Goal: Communication & Community: Answer question/provide support

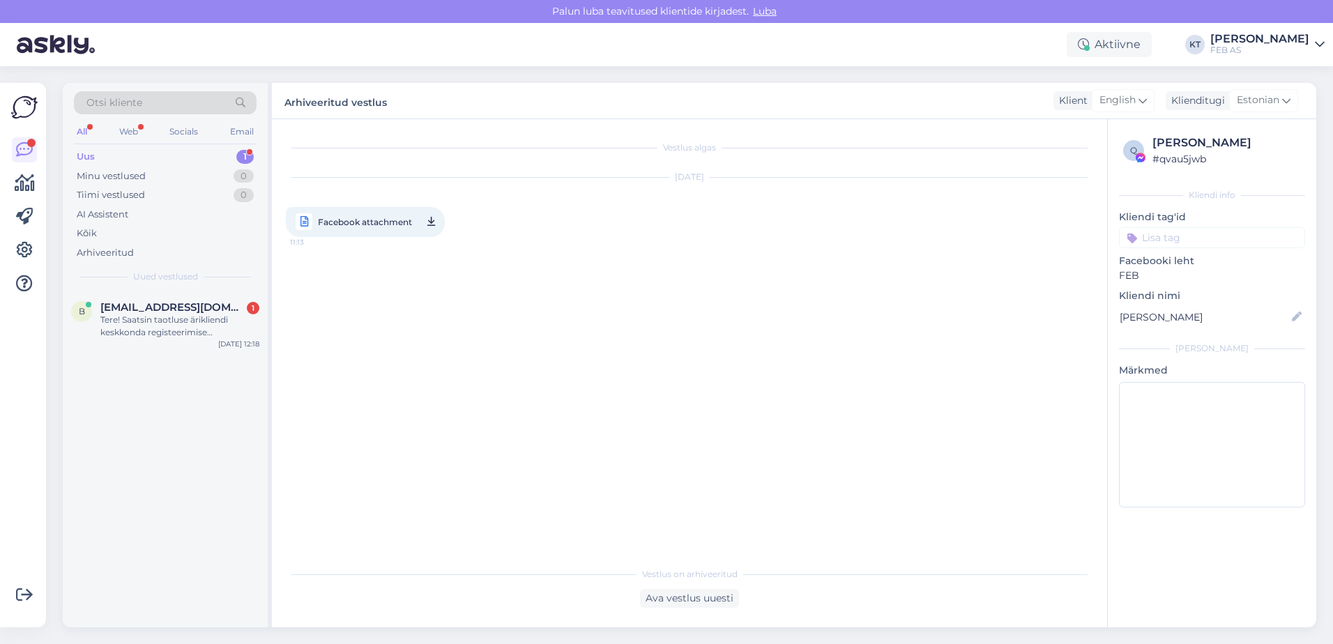
click at [144, 151] on div "Uus 1" at bounding box center [165, 157] width 183 height 20
click at [158, 289] on div "Otsi kliente All Web Socials Email Uus 1 Minu vestlused 0 Tiimi vestlused 0 AI …" at bounding box center [165, 187] width 205 height 208
click at [160, 299] on div "b [EMAIL_ADDRESS][DOMAIN_NAME] 1 Tere! Saatsin taotluse ärikliendi keskkonda re…" at bounding box center [165, 322] width 205 height 63
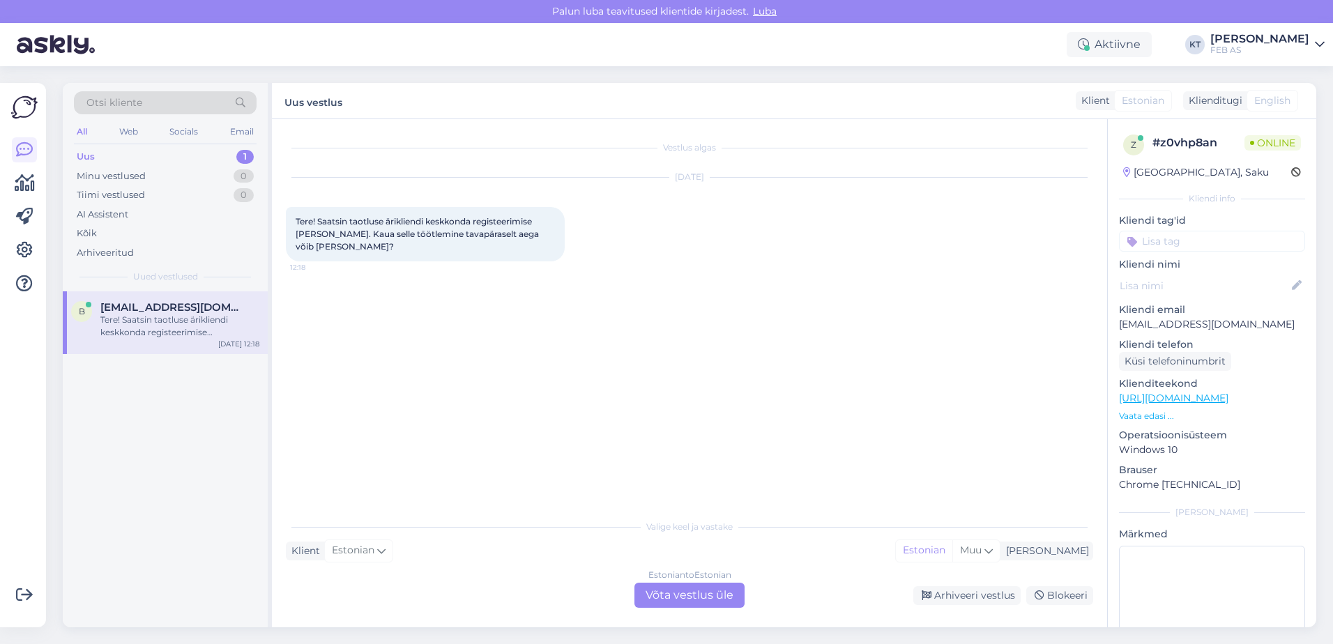
click at [657, 602] on div "Estonian to Estonian Võta vestlus üle" at bounding box center [689, 595] width 110 height 25
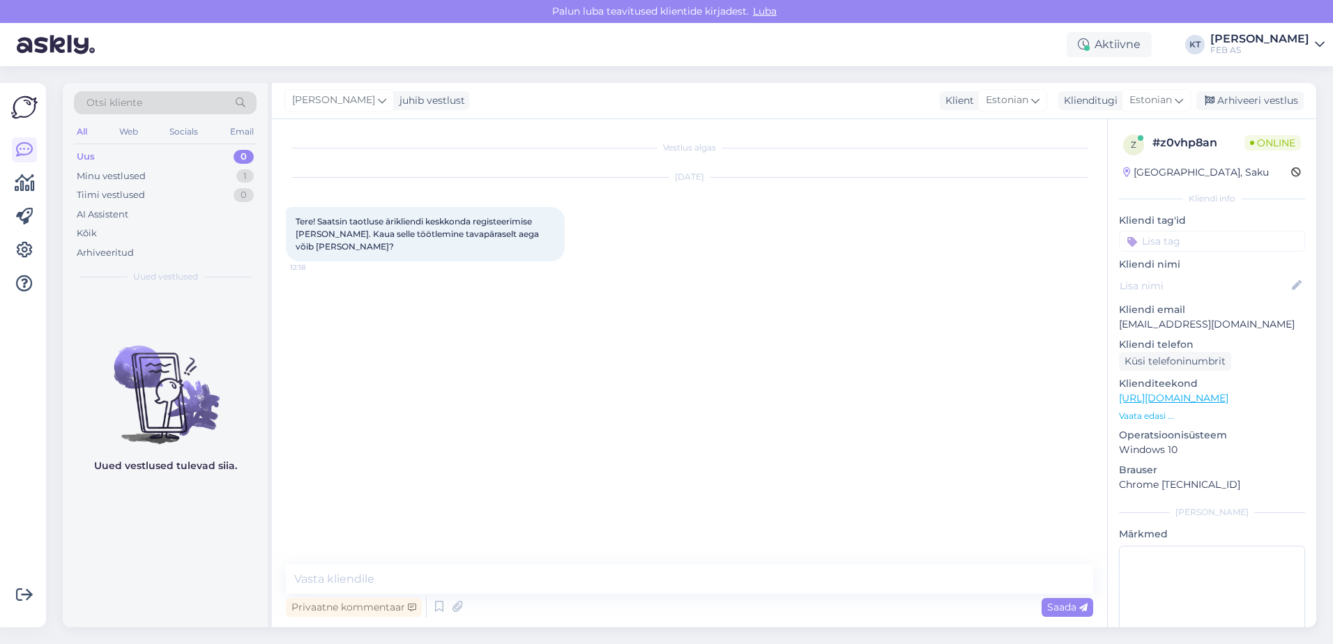
click at [579, 560] on div "Vestlus algas [DATE] Tere! Saatsin taotluse ärikliendi keskkonda registeerimise…" at bounding box center [689, 373] width 835 height 508
click at [578, 572] on textarea at bounding box center [689, 579] width 807 height 29
click at [342, 574] on textarea "Tere!" at bounding box center [689, 579] width 807 height 29
type textarea "Tere! Palun öelge ettevõtte nimi."
click at [347, 491] on div "Vestlus algas [DATE] Tere! Saatsin taotluse ärikliendi keskkonda registeerimise…" at bounding box center [696, 342] width 820 height 419
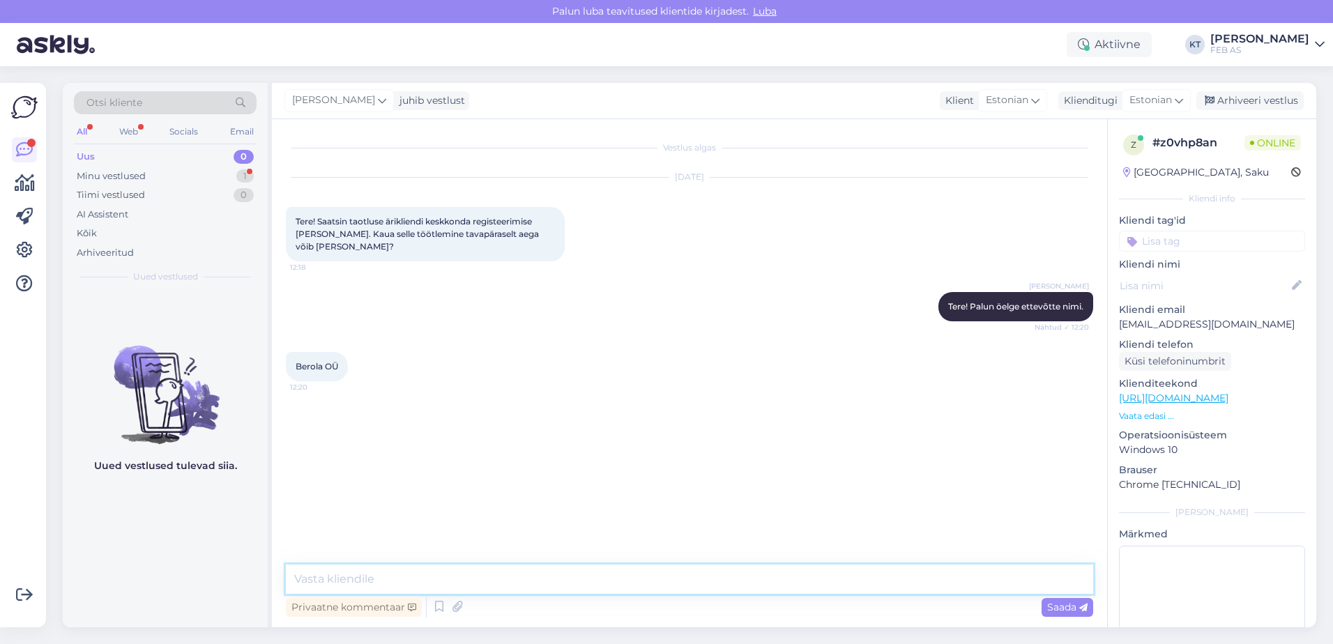
click at [532, 579] on textarea at bounding box center [689, 579] width 807 height 29
type textarea "Kohe uurin järgi."
click at [404, 576] on textarea at bounding box center [689, 579] width 807 height 29
click at [170, 177] on div "Minu vestlused 1" at bounding box center [165, 177] width 183 height 20
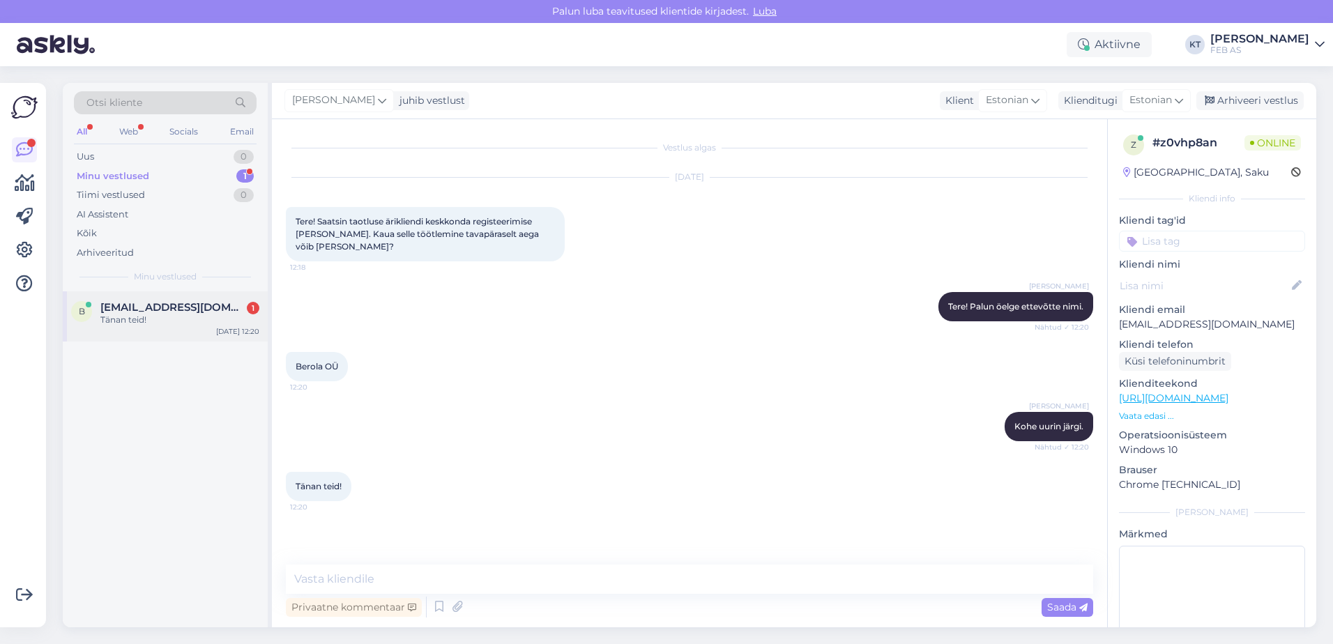
click at [161, 298] on div "b [EMAIL_ADDRESS][DOMAIN_NAME] 1 Tänan teid! [DATE] 12:20" at bounding box center [165, 316] width 205 height 50
click at [440, 563] on div "Vestlus algas [DATE] Tere! Saatsin taotluse ärikliendi keskkonda registeerimise…" at bounding box center [689, 373] width 835 height 508
click at [439, 571] on textarea at bounding box center [689, 579] width 807 height 29
click at [927, 441] on div "[PERSON_NAME] uurin järgi. Nähtud ✓ 12:20" at bounding box center [689, 427] width 807 height 60
click at [659, 496] on div "Tänan teid! 12:20" at bounding box center [689, 487] width 807 height 60
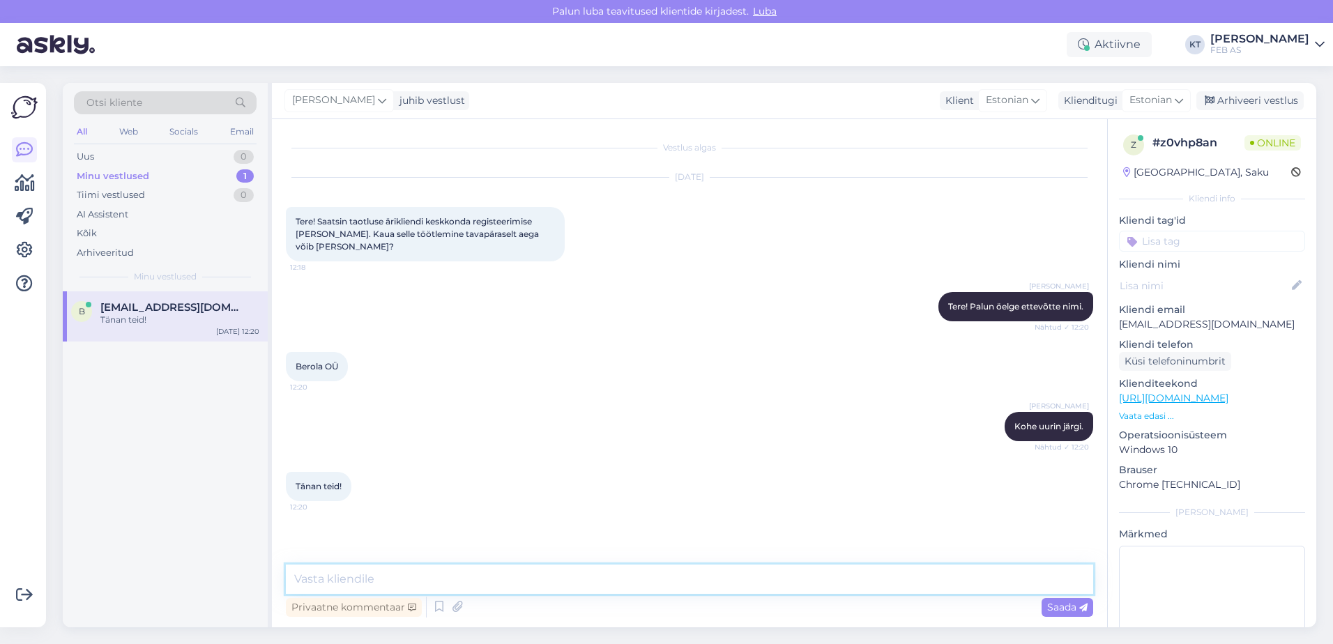
click at [864, 579] on textarea at bounding box center [689, 579] width 807 height 29
type textarea "P"
type textarea "H"
click at [604, 576] on textarea "Üldiselt võib aega [PERSON_NAME] [PERSON_NAME] tööpäeva. Teile saadetakse lepin…" at bounding box center [689, 579] width 807 height 29
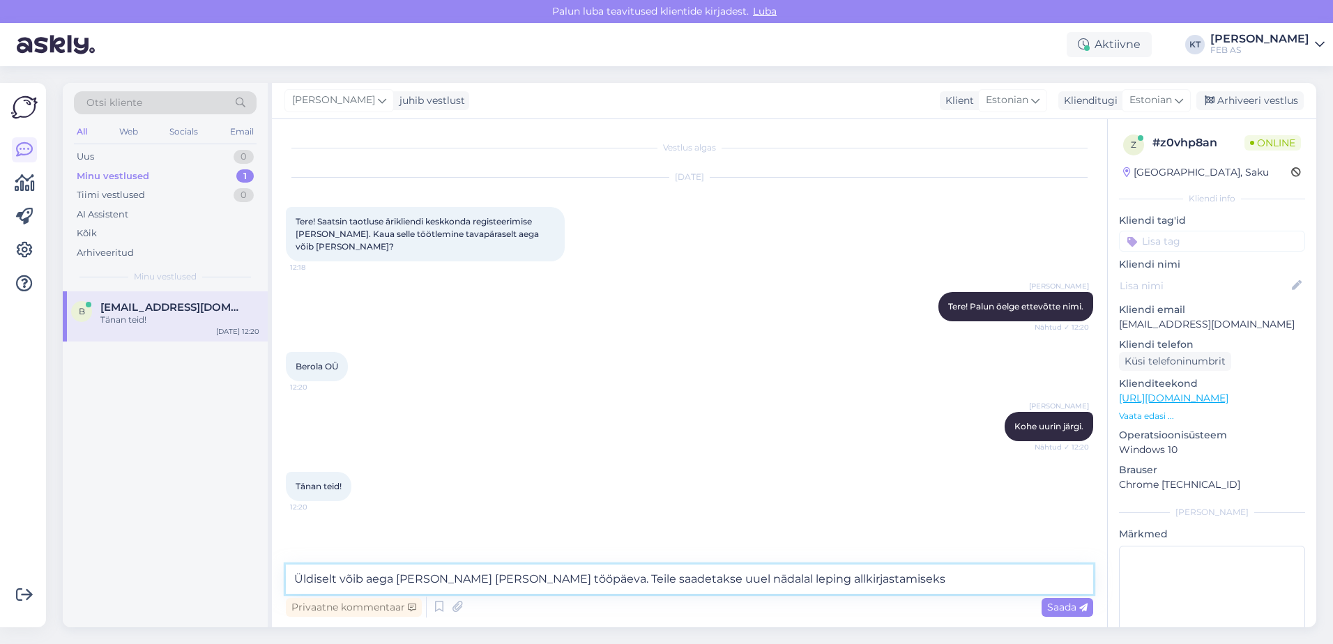
click at [856, 581] on textarea "Üldiselt võib aega [PERSON_NAME] [PERSON_NAME] tööpäeva. Teile saadetakse uuel …" at bounding box center [689, 579] width 807 height 29
drag, startPoint x: 847, startPoint y: 574, endPoint x: 606, endPoint y: 569, distance: 241.2
click at [606, 569] on textarea "Üldiselt võib aega [PERSON_NAME] [PERSON_NAME] tööpäeva. Teile saadetakse uuel …" at bounding box center [689, 579] width 807 height 29
type textarea "Üldiselt võib aega [PERSON_NAME] [PERSON_NAME] tööpäeva. Teile saadetakse järgm…"
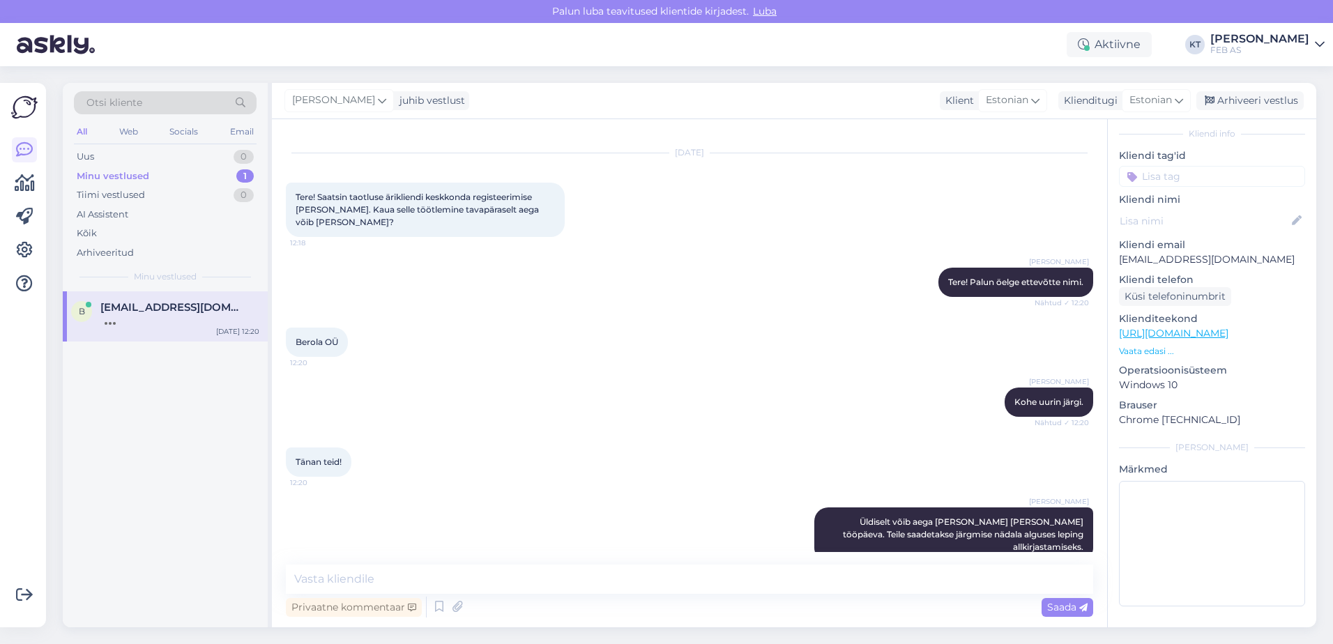
scroll to position [97, 0]
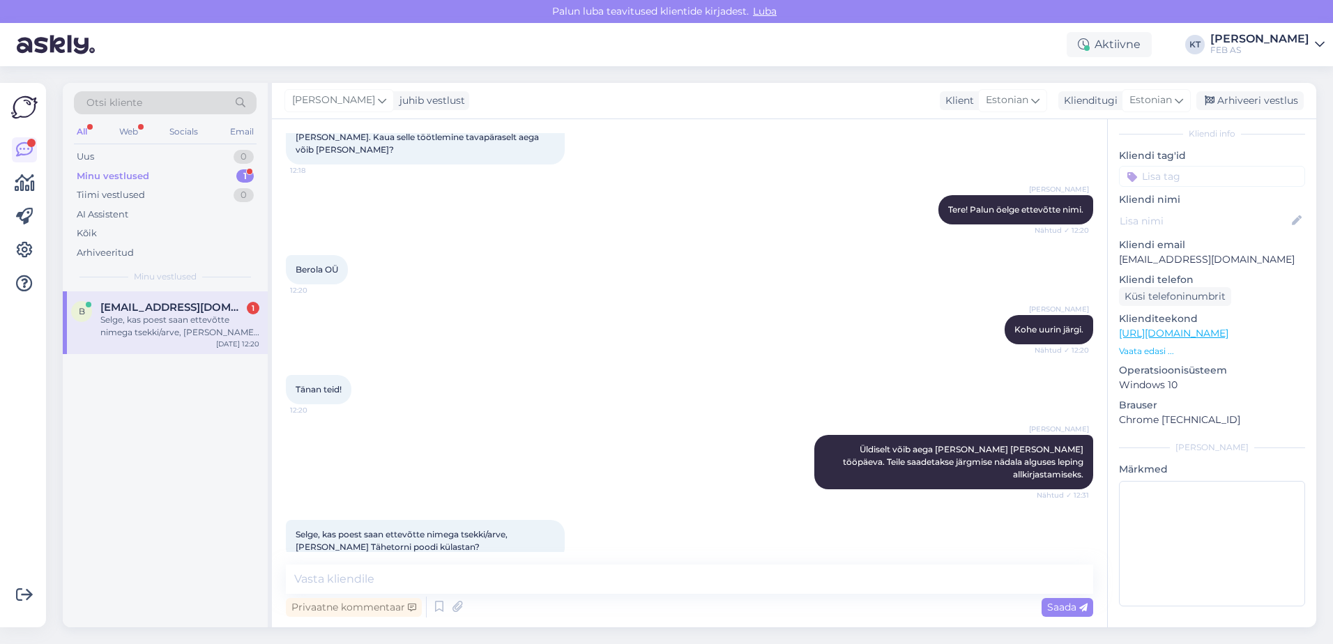
click at [369, 541] on div "Selge, kas poest saan ettevõtte nimega tsekki/arve, [PERSON_NAME] Tähetorni poo…" at bounding box center [689, 541] width 807 height 72
click at [358, 520] on div "Selge, kas poest saan ettevõtte nimega tsekki/arve, [PERSON_NAME] Tähetorni poo…" at bounding box center [425, 541] width 279 height 42
click at [208, 330] on div "Selge, kas poest saan ettevõtte nimega tsekki/arve, [PERSON_NAME] Tähetorni poo…" at bounding box center [179, 326] width 159 height 25
click at [413, 577] on textarea at bounding box center [689, 579] width 807 height 29
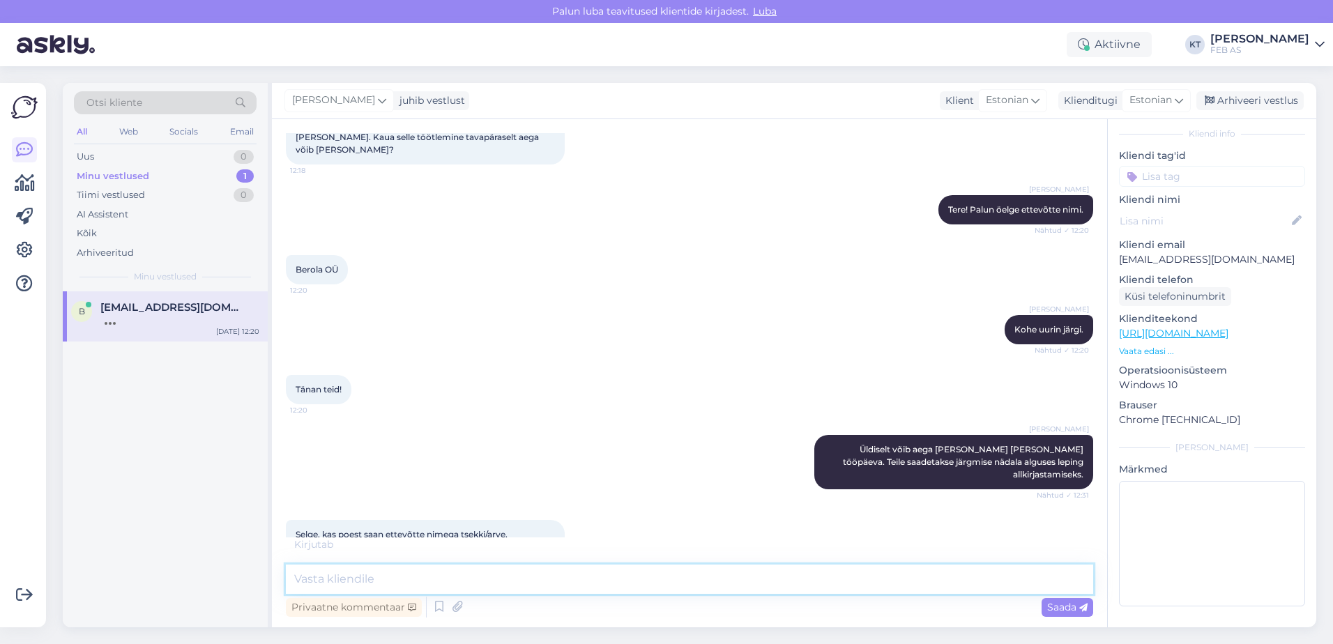
scroll to position [157, 0]
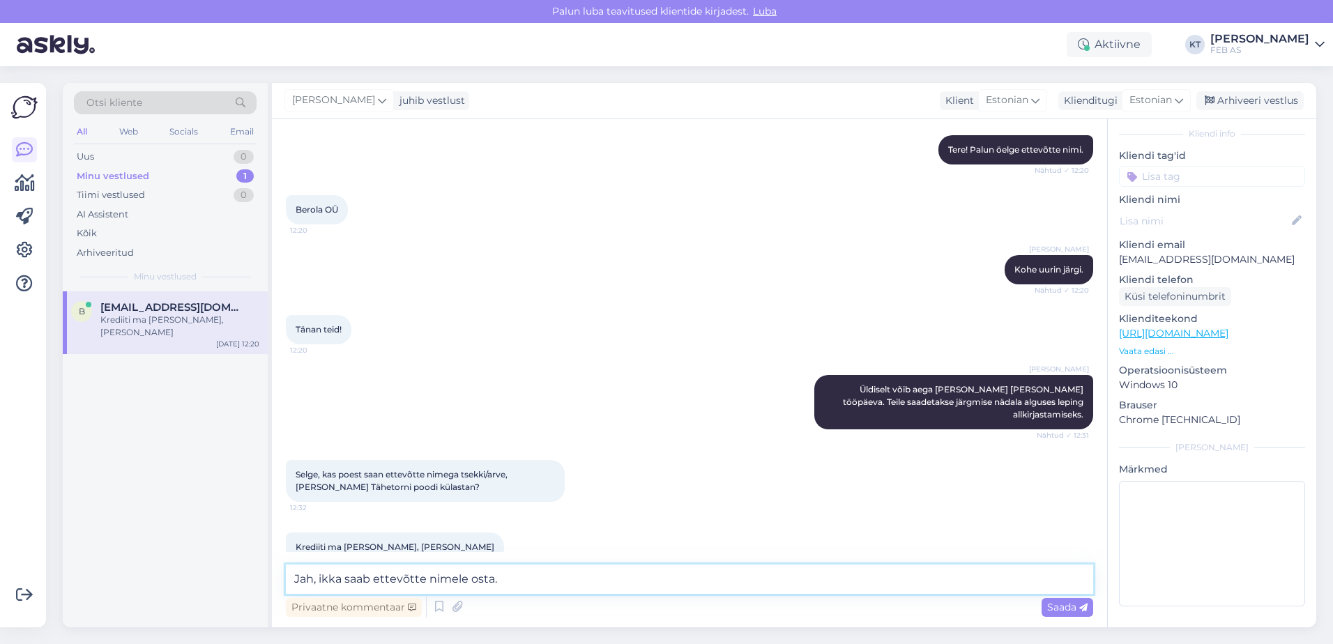
type textarea "Jah, ikka saab ettevõtte nimele osta."
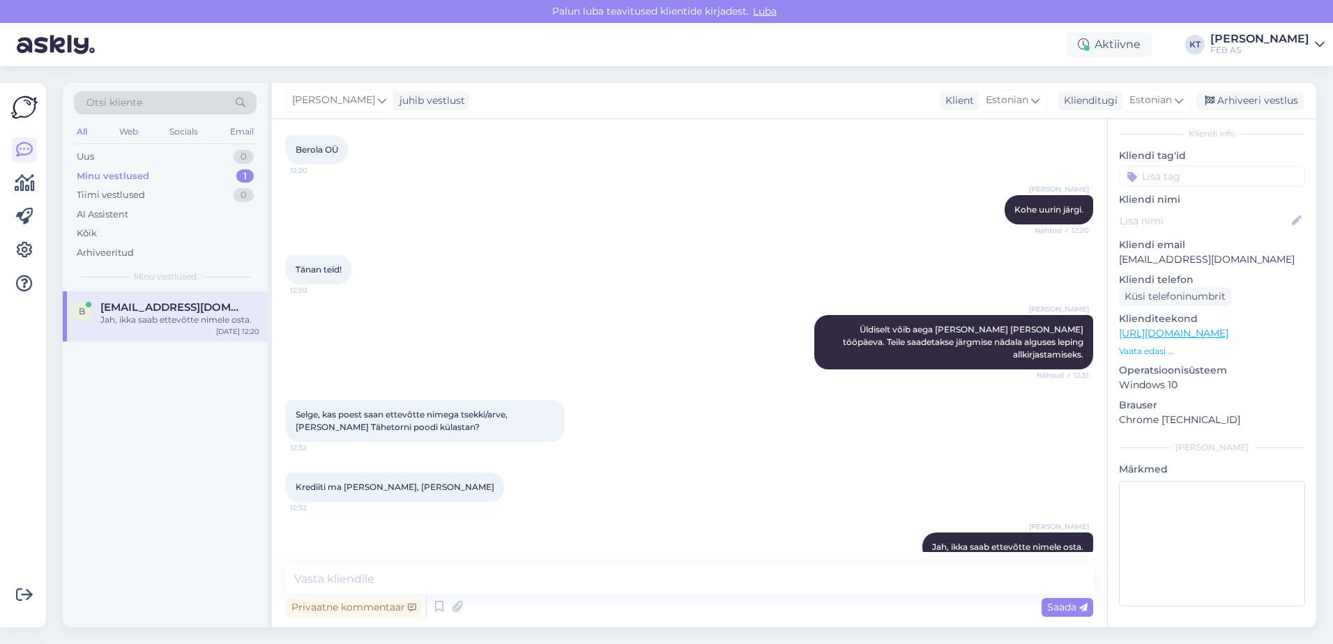
click at [519, 406] on div "Selge, kas poest saan ettevõtte nimega tsekki/arve, [PERSON_NAME] Tähetorni poo…" at bounding box center [425, 421] width 279 height 42
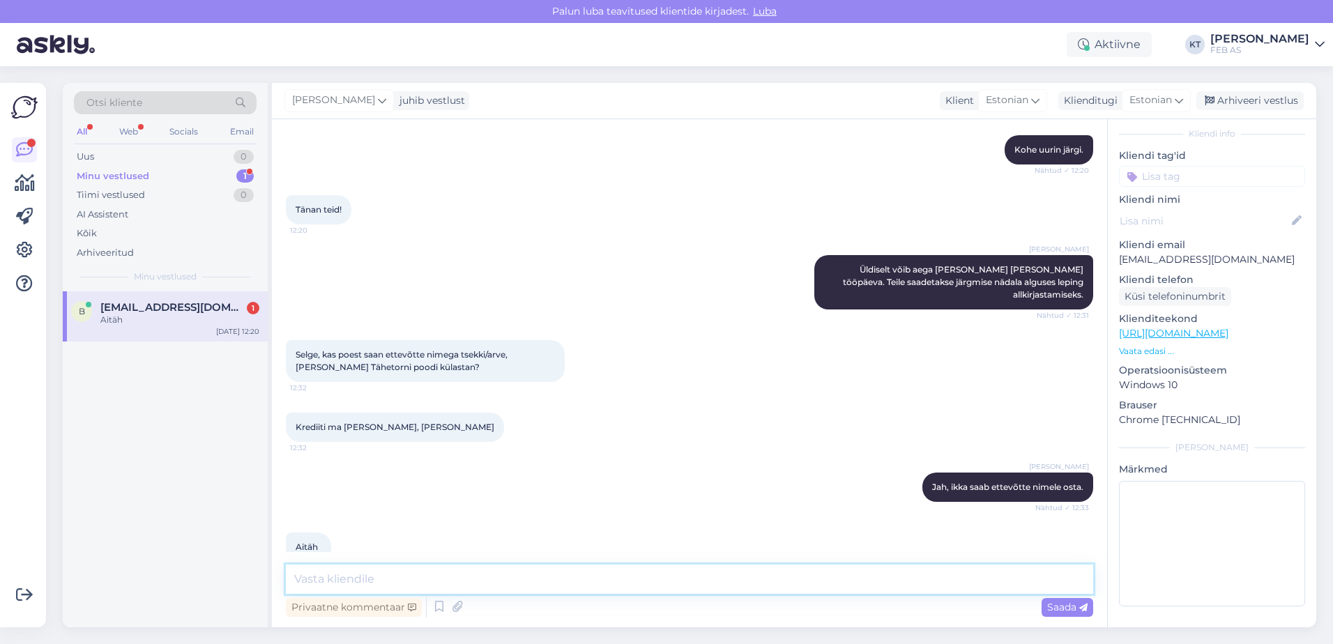
click at [321, 572] on textarea at bounding box center [689, 579] width 807 height 29
click at [435, 602] on icon at bounding box center [439, 607] width 17 height 21
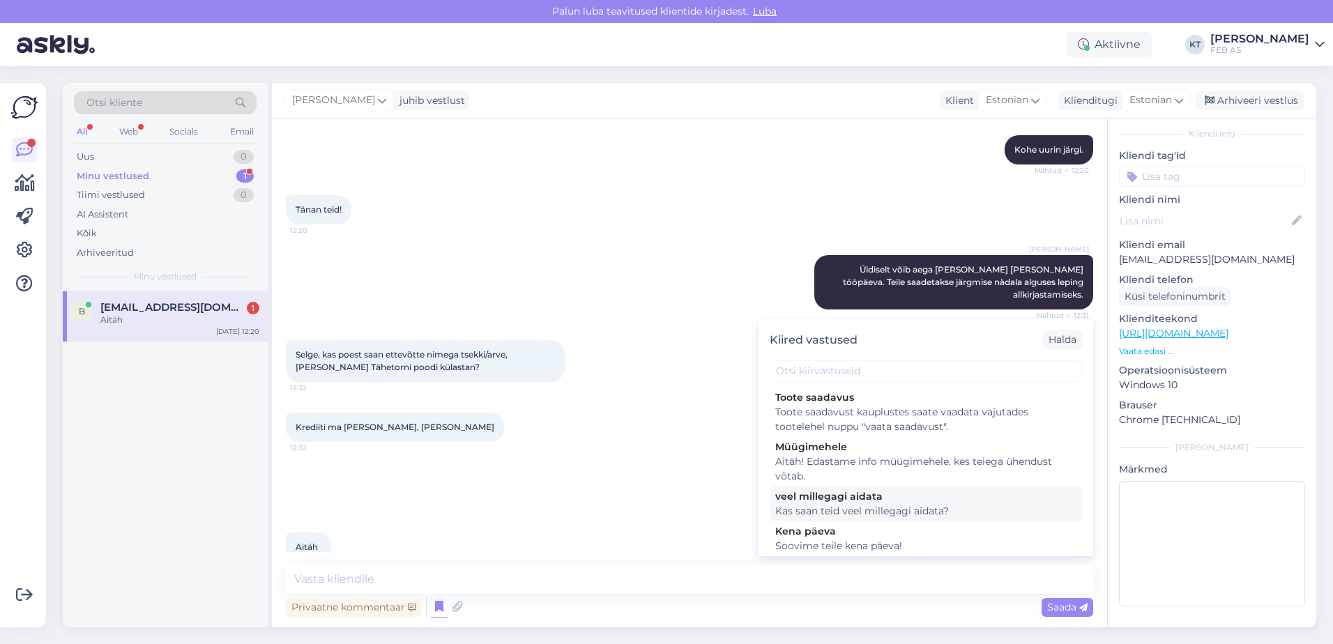
click at [797, 501] on div "veel millegagi aidata" at bounding box center [925, 496] width 301 height 15
type textarea "Kas saan teid veel millegagi aidata?"
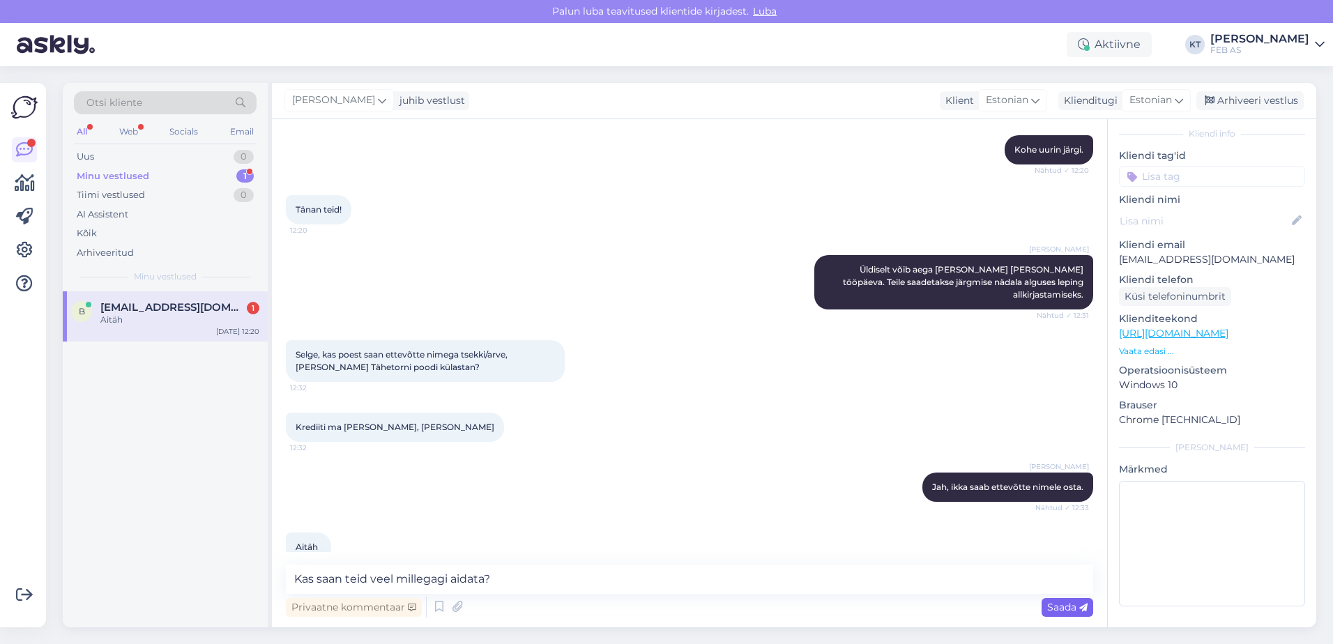
click at [1044, 600] on div "Saada" at bounding box center [1067, 607] width 52 height 19
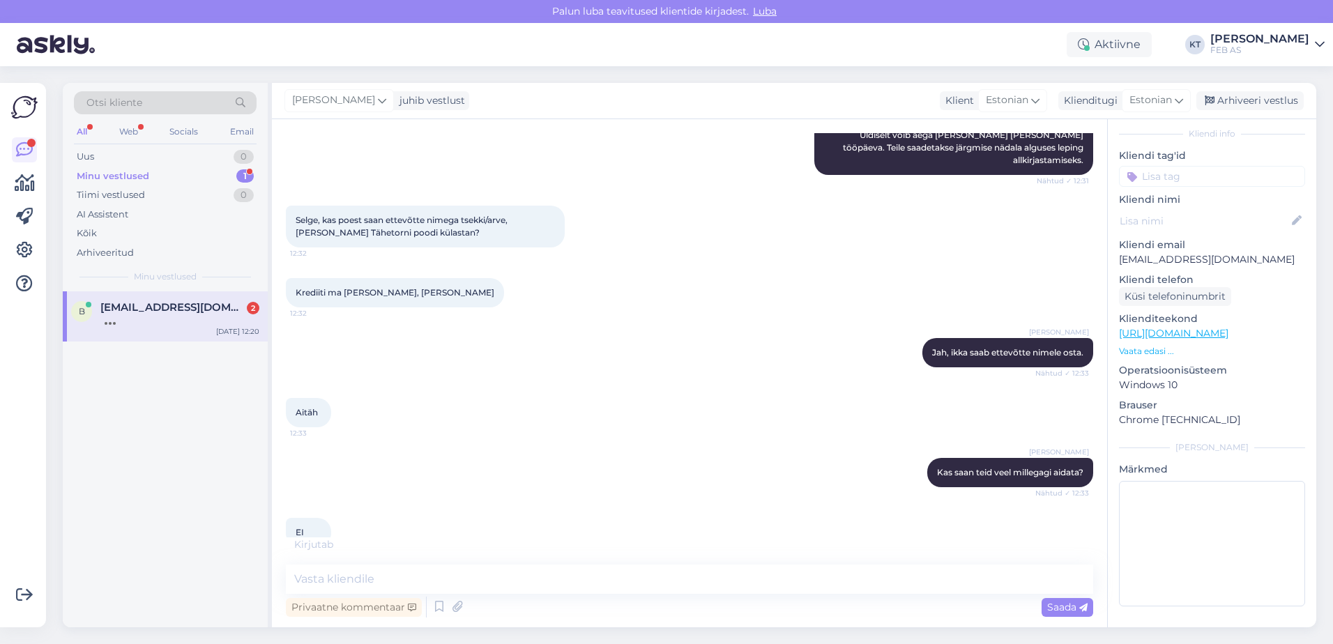
scroll to position [457, 0]
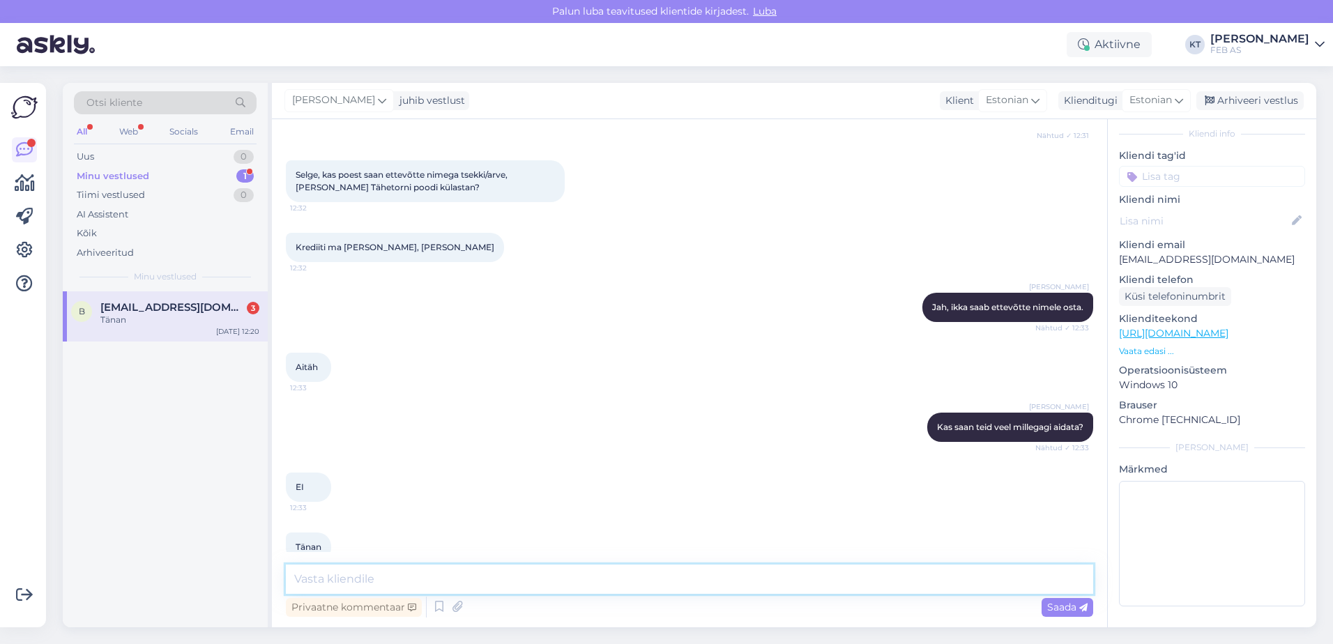
click at [466, 584] on textarea at bounding box center [689, 579] width 807 height 29
click at [512, 571] on textarea at bounding box center [689, 579] width 807 height 29
click at [510, 576] on textarea at bounding box center [689, 579] width 807 height 29
click at [471, 517] on div "Tänan 12:33" at bounding box center [689, 547] width 807 height 60
click at [164, 307] on span "[EMAIL_ADDRESS][DOMAIN_NAME]" at bounding box center [172, 307] width 145 height 13
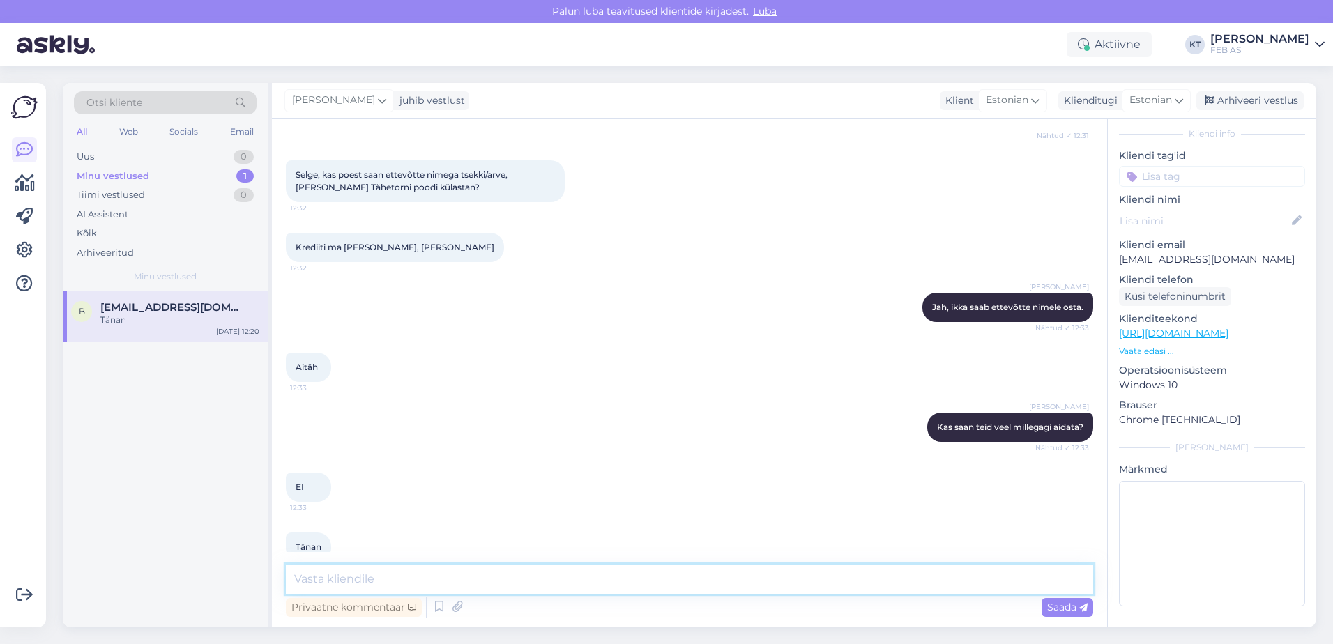
click at [385, 573] on textarea at bounding box center [689, 579] width 807 height 29
click at [346, 584] on textarea at bounding box center [689, 579] width 807 height 29
click at [383, 517] on div "Tänan 12:33" at bounding box center [689, 547] width 807 height 60
click at [338, 563] on div "Vestlus algas [DATE] Tere! Saatsin taotluse ärikliendi keskkonda registeerimise…" at bounding box center [689, 373] width 835 height 508
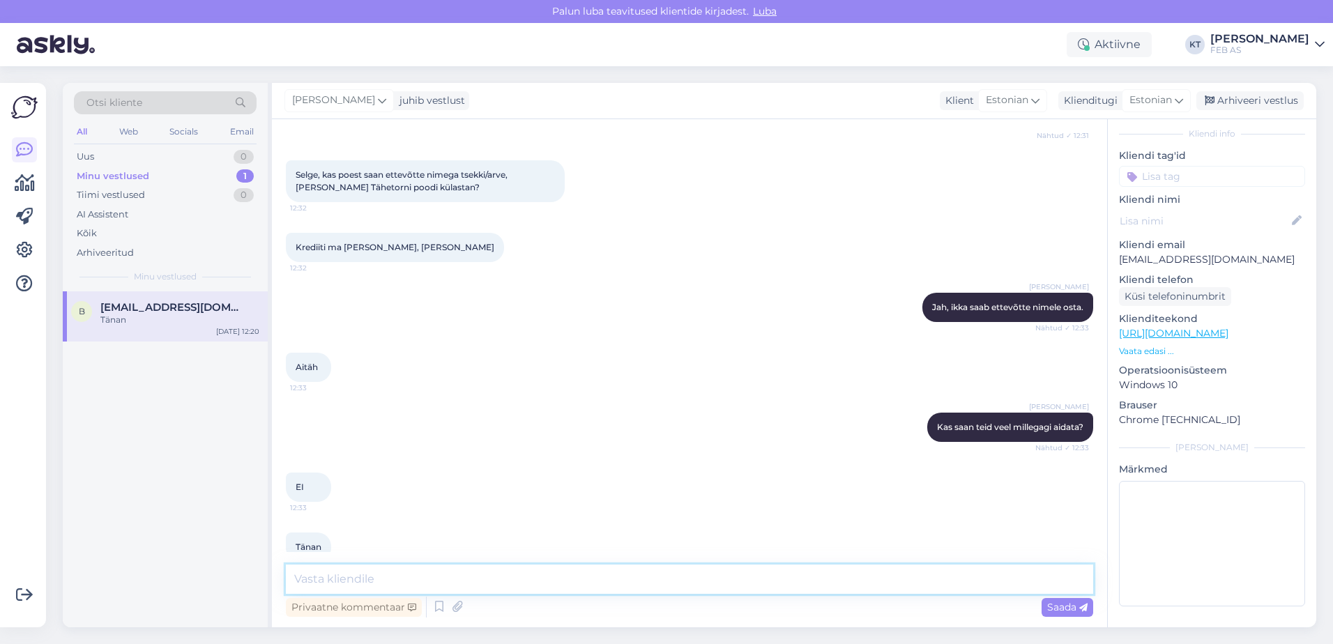
drag, startPoint x: 338, startPoint y: 563, endPoint x: 337, endPoint y: 572, distance: 8.4
click at [337, 572] on textarea at bounding box center [689, 579] width 807 height 29
click at [334, 574] on textarea at bounding box center [689, 579] width 807 height 29
click at [339, 564] on div "Vestlus algas [DATE] Tere! Saatsin taotluse ärikliendi keskkonda registeerimise…" at bounding box center [689, 373] width 835 height 508
click at [342, 560] on div "Vestlus algas [DATE] Tere! Saatsin taotluse ärikliendi keskkonda registeerimise…" at bounding box center [689, 373] width 835 height 508
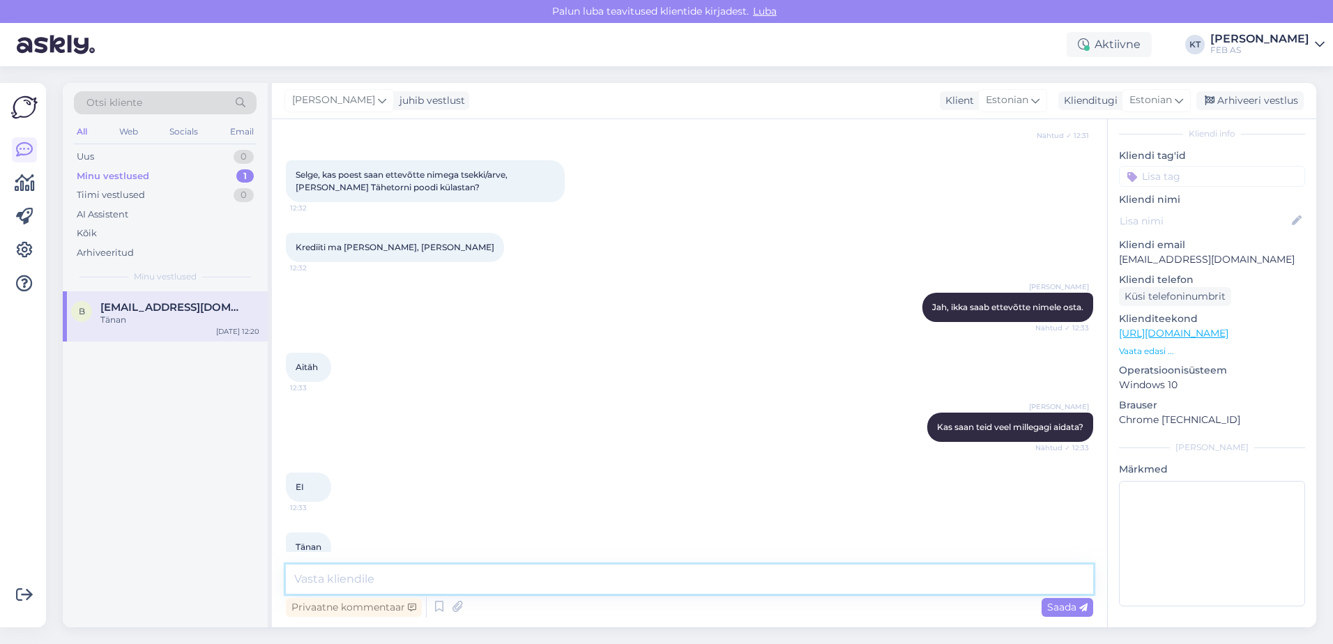
click at [343, 571] on textarea at bounding box center [689, 579] width 807 height 29
click at [374, 567] on textarea at bounding box center [689, 579] width 807 height 29
click at [374, 578] on textarea at bounding box center [689, 579] width 807 height 29
type textarea "Sellisel juhul soovin Teile toredat päeva jätku!"
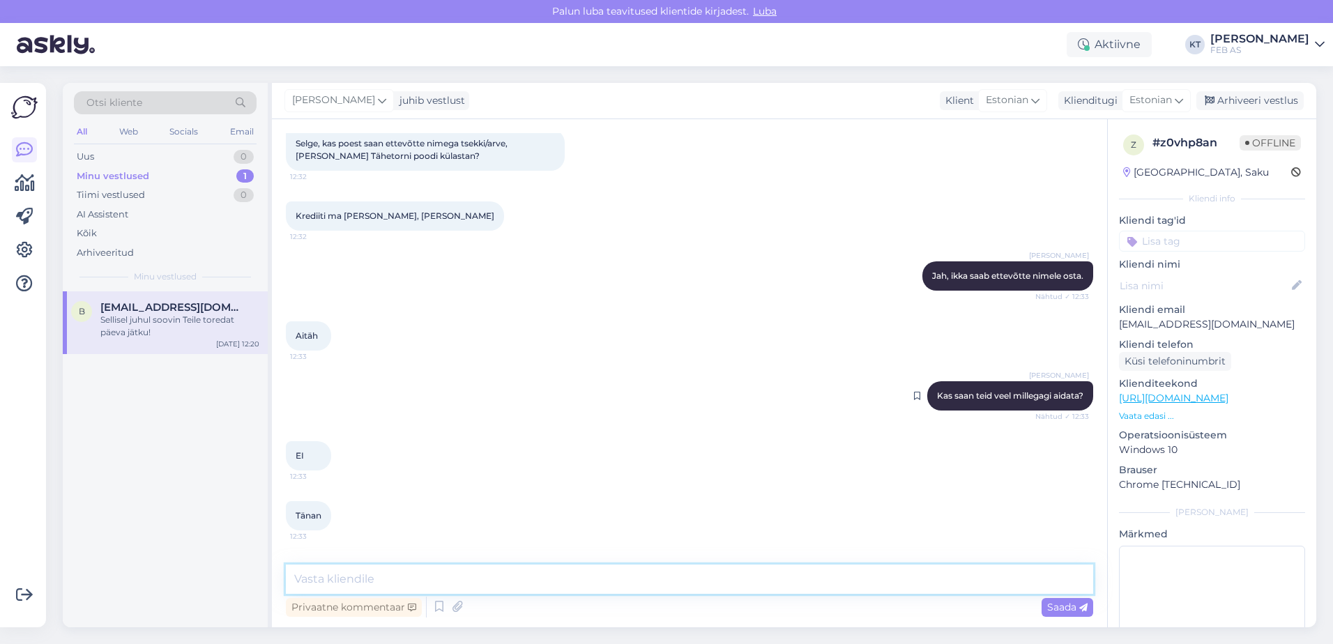
scroll to position [517, 0]
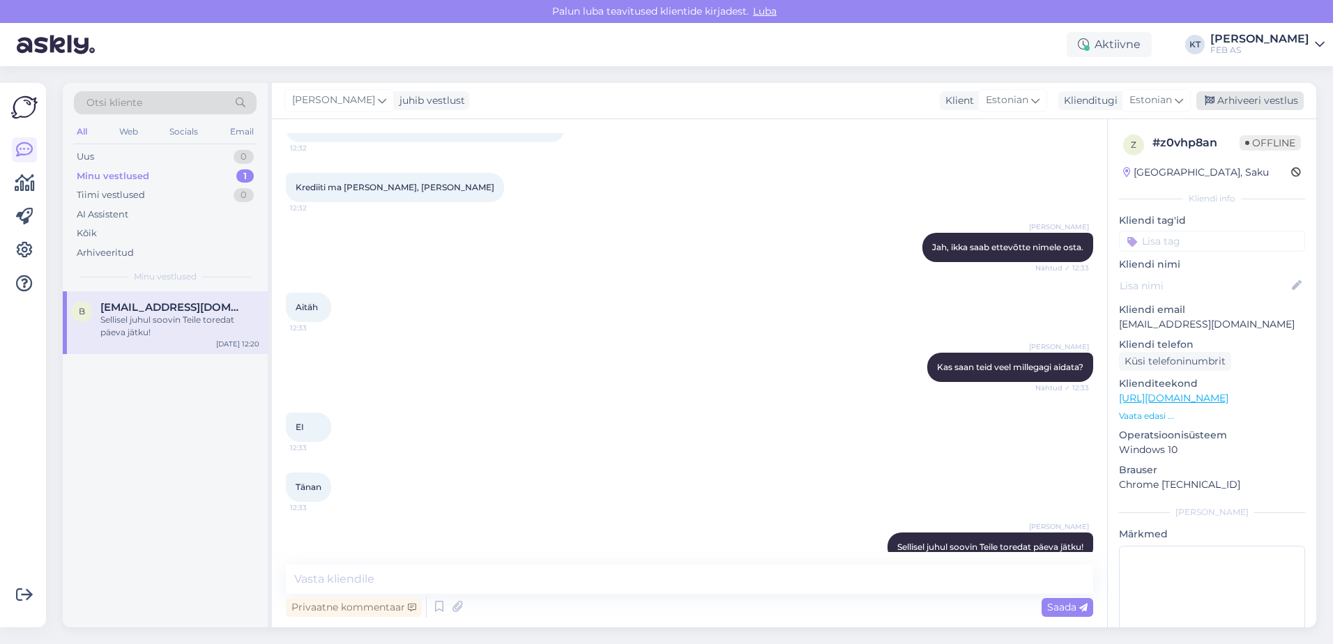
click at [1259, 102] on div "Arhiveeri vestlus" at bounding box center [1249, 100] width 107 height 19
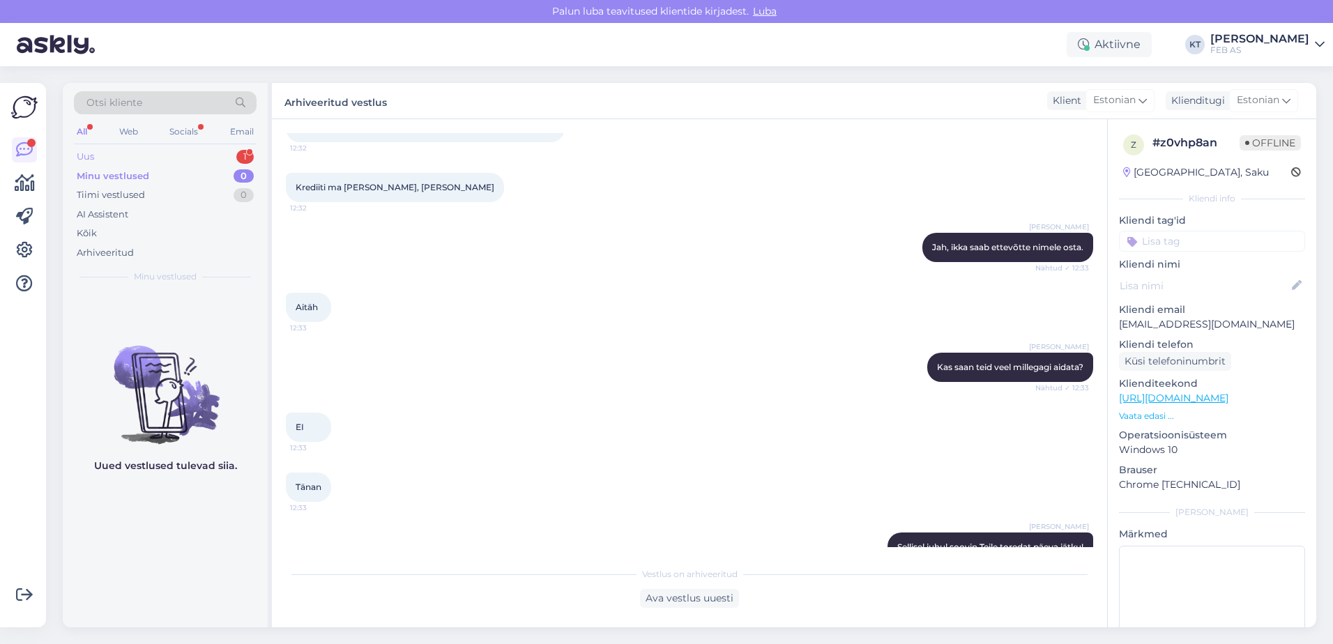
click at [171, 156] on div "Uus 1" at bounding box center [165, 157] width 183 height 20
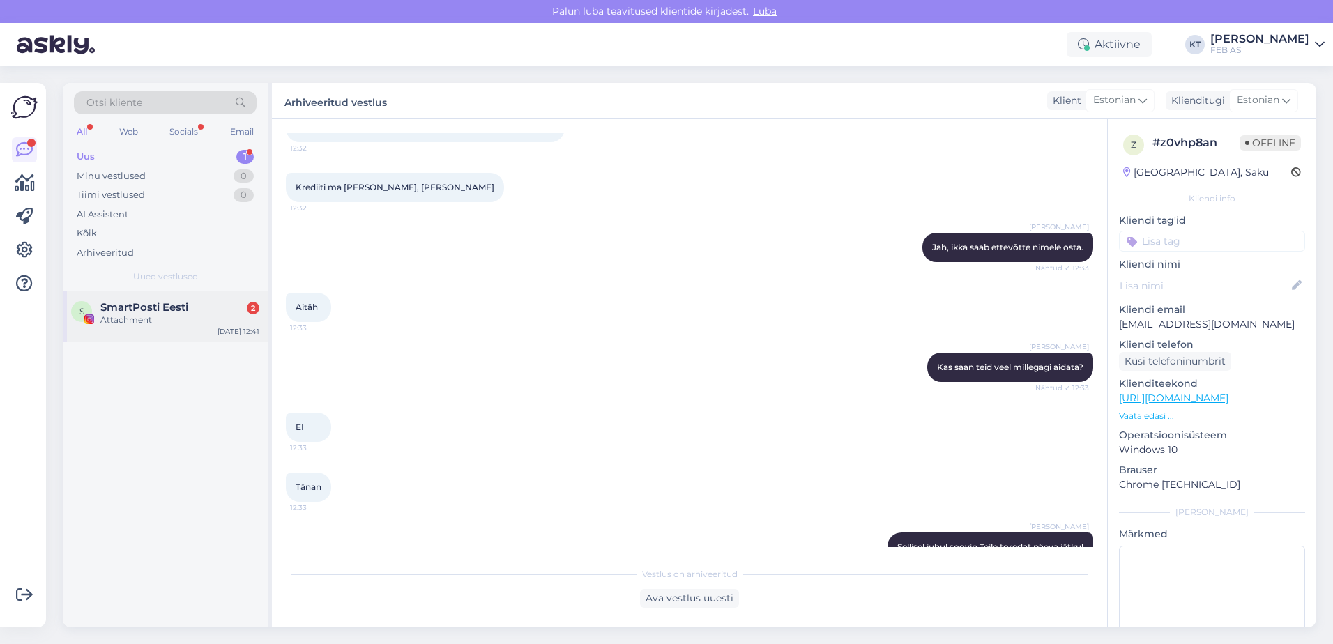
click at [147, 328] on div "S SmartPosti Eesti 2 Attachment [DATE] 12:41" at bounding box center [165, 316] width 205 height 50
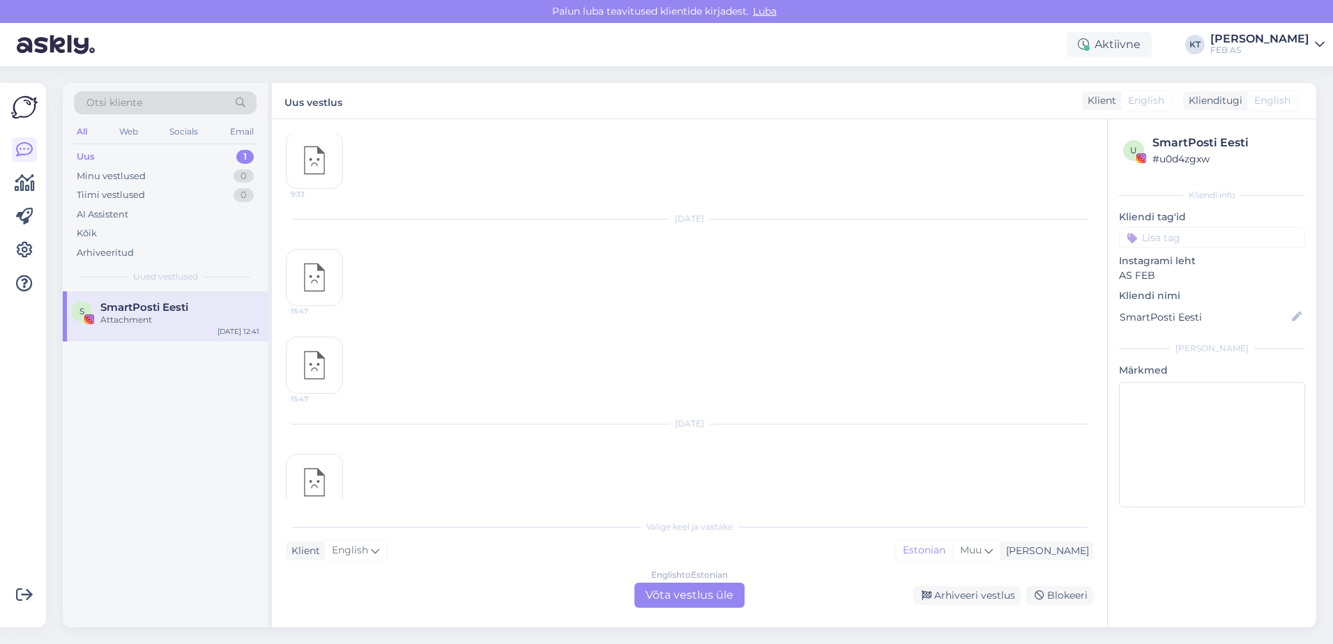
scroll to position [395, 0]
click at [333, 373] on img at bounding box center [314, 368] width 56 height 56
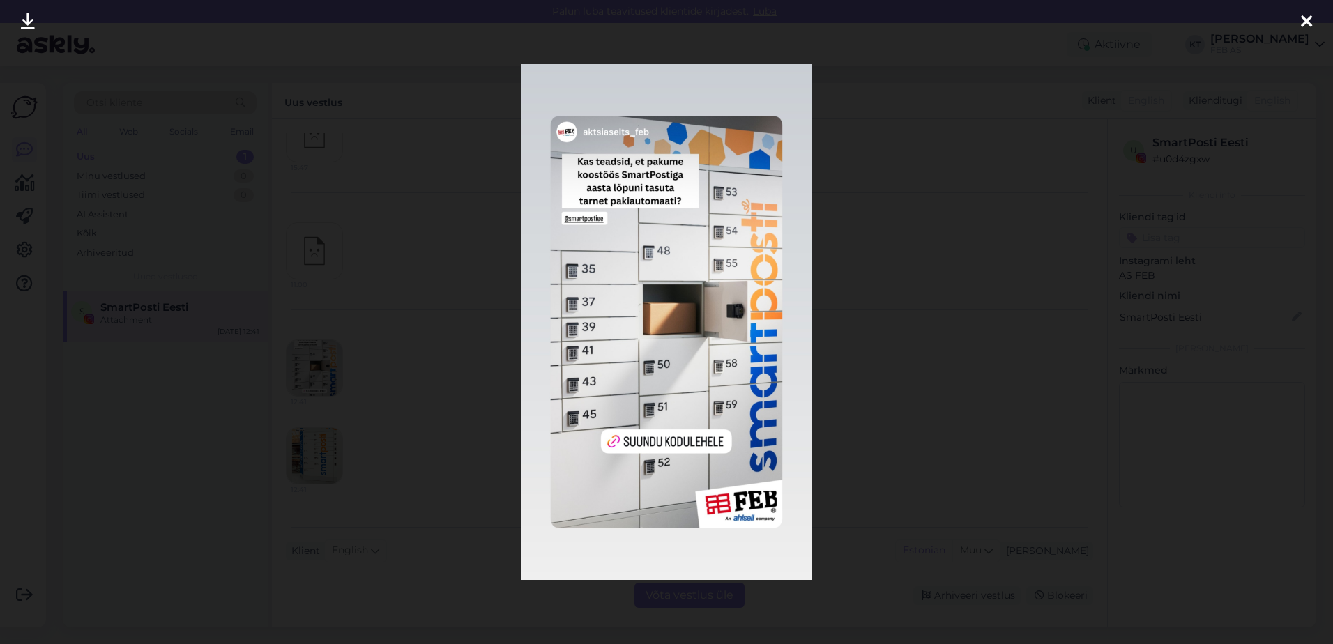
click at [1303, 20] on icon at bounding box center [1306, 22] width 11 height 18
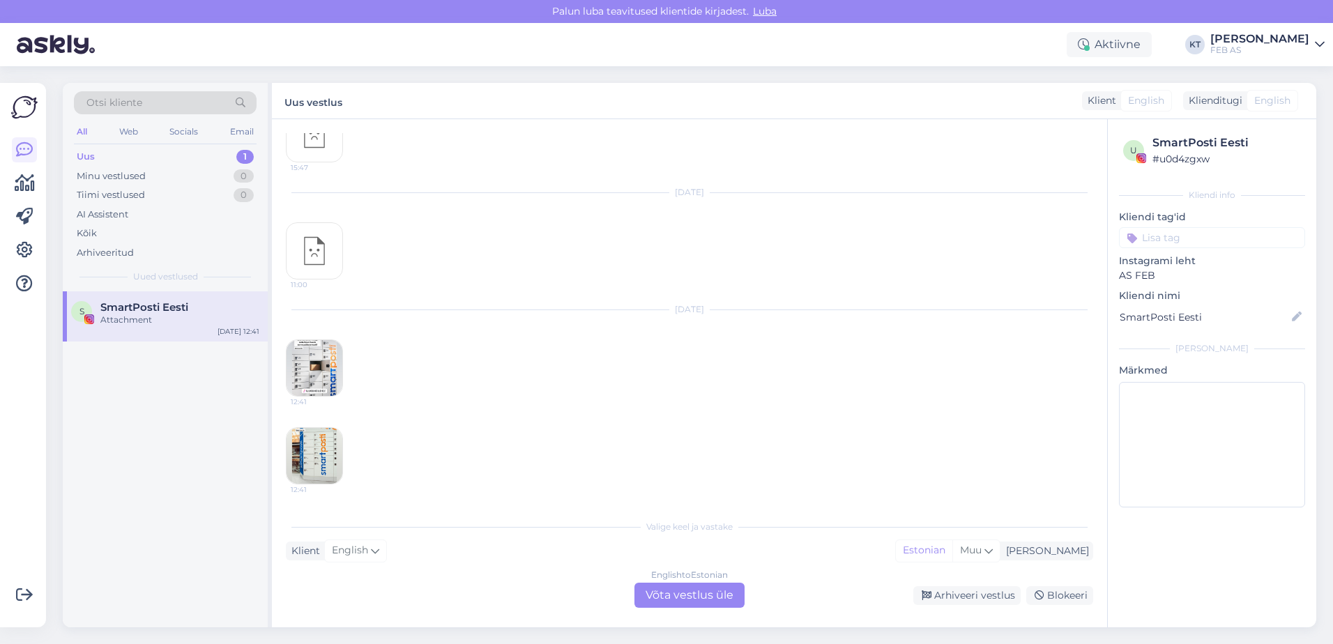
click at [307, 451] on img at bounding box center [314, 456] width 56 height 56
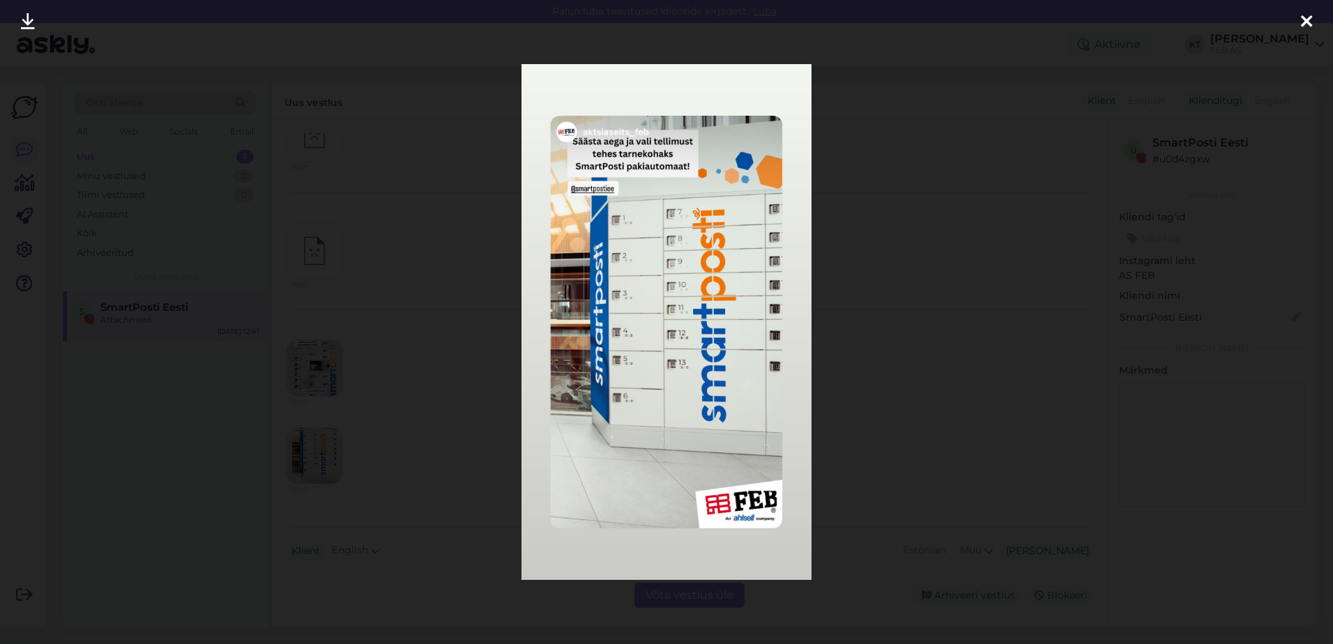
click at [1302, 22] on icon at bounding box center [1306, 22] width 11 height 18
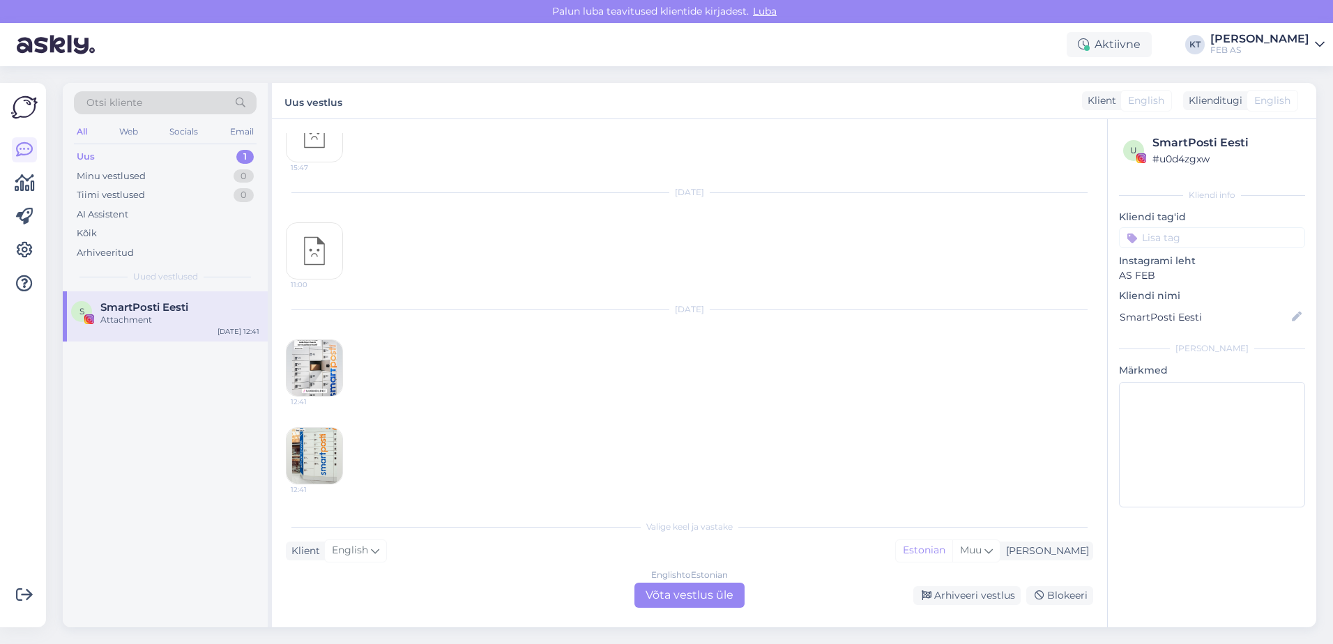
click at [120, 441] on div "S SmartPosti Eesti Attachment [DATE] 12:41" at bounding box center [165, 459] width 205 height 336
